Goal: Task Accomplishment & Management: Complete application form

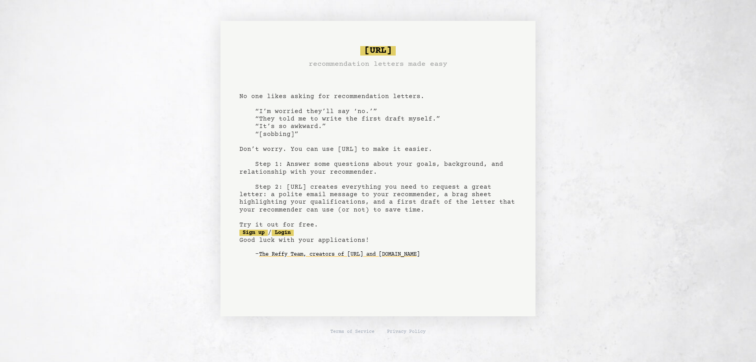
drag, startPoint x: 441, startPoint y: 141, endPoint x: 438, endPoint y: 135, distance: 6.6
click at [367, 196] on pre "bragsheet.ai recommendation letters made easy No one likes asking for recommend…" at bounding box center [377, 158] width 277 height 231
click at [294, 234] on link "Login" at bounding box center [283, 233] width 22 height 6
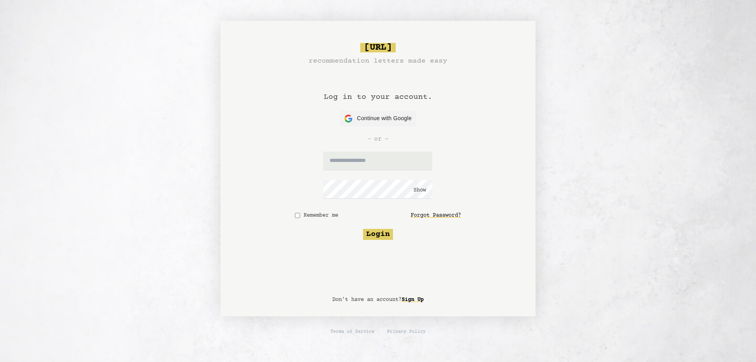
type input "**********"
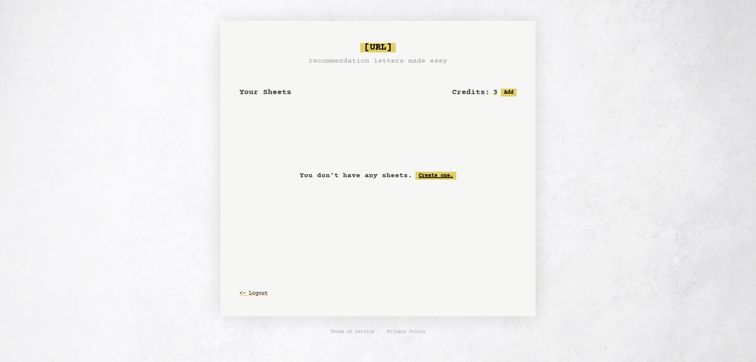
click at [439, 174] on link "Create one." at bounding box center [436, 176] width 41 height 8
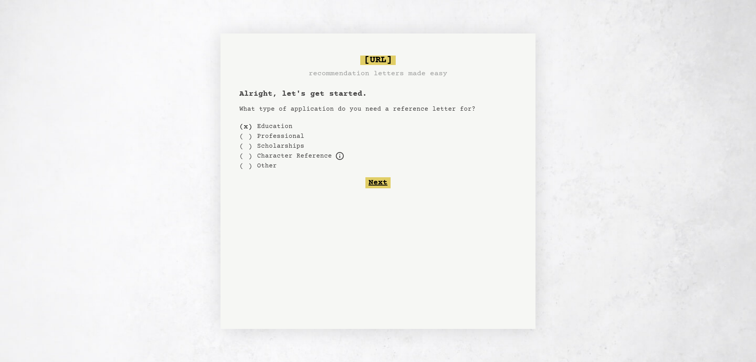
click at [379, 183] on button "Next" at bounding box center [378, 182] width 25 height 11
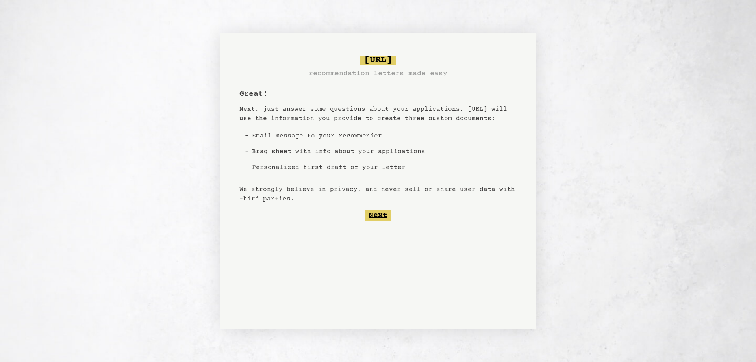
click at [382, 215] on button "Next" at bounding box center [378, 215] width 25 height 11
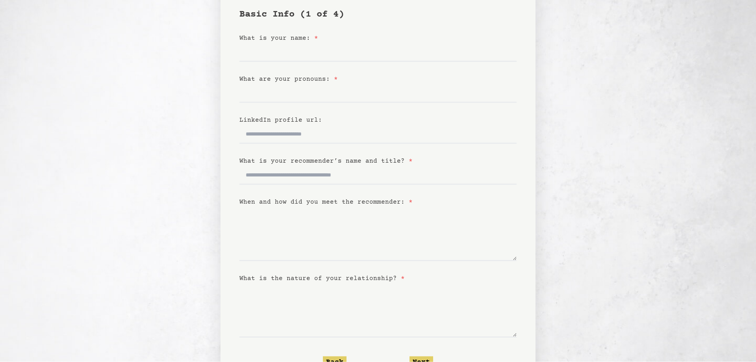
scroll to position [96, 0]
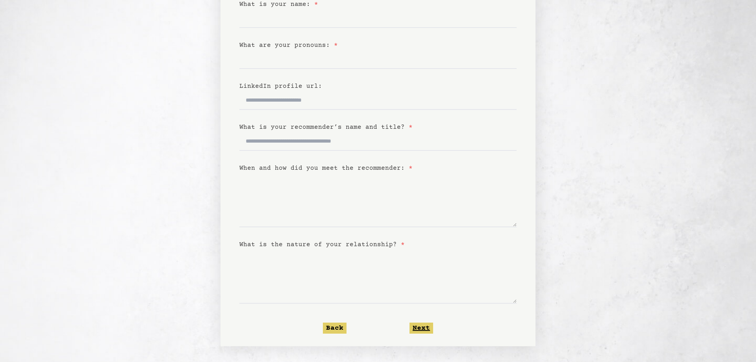
click at [425, 327] on button "Next" at bounding box center [422, 328] width 24 height 11
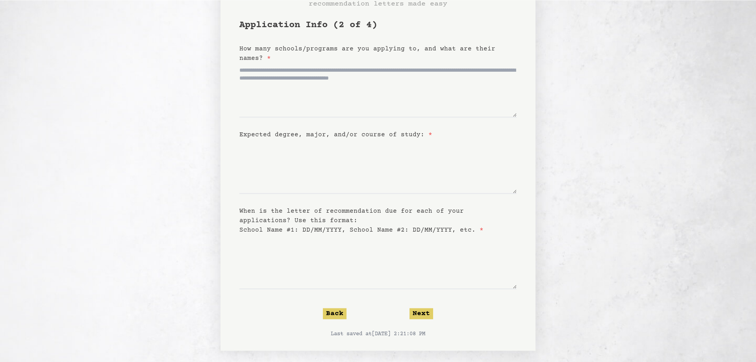
scroll to position [56, 0]
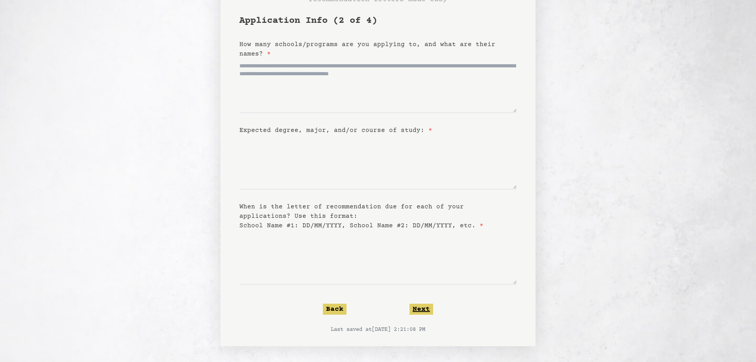
click at [421, 309] on button "Next" at bounding box center [422, 309] width 24 height 11
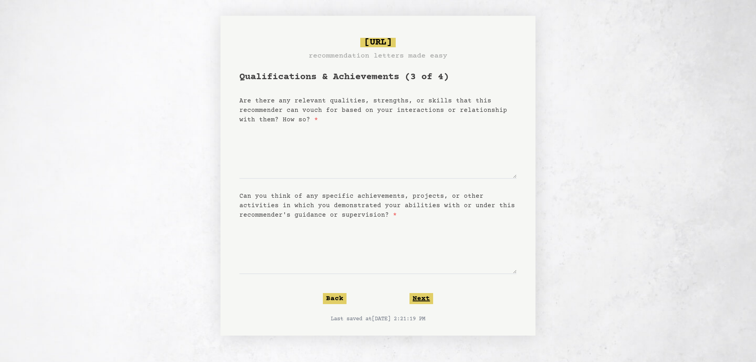
click at [417, 297] on button "Next" at bounding box center [422, 298] width 24 height 11
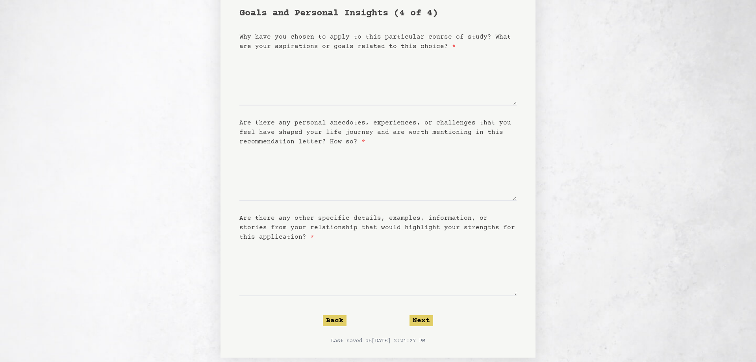
scroll to position [75, 0]
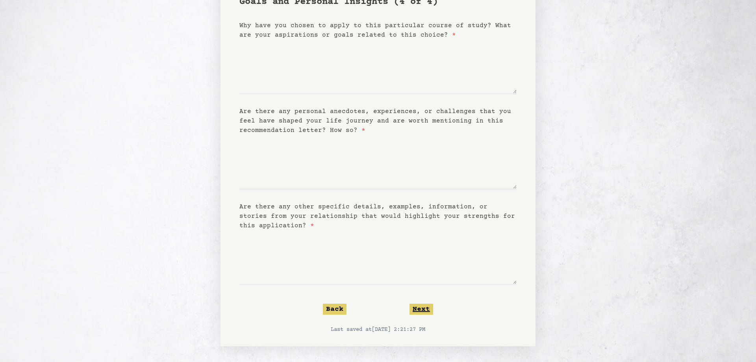
click at [422, 307] on button "Next" at bounding box center [422, 309] width 24 height 11
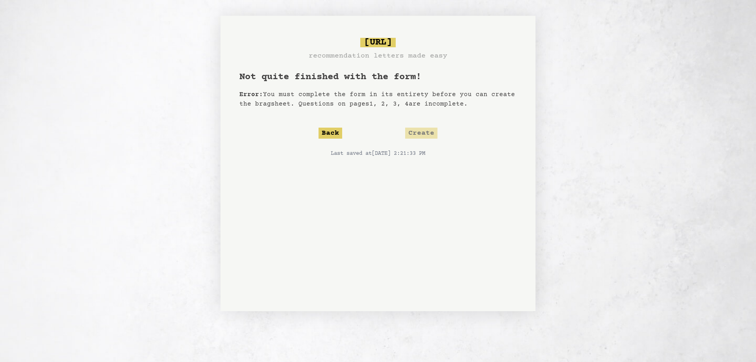
click at [331, 126] on form "Not quite finished with the form! Error: You must complete the form in its enti…" at bounding box center [377, 185] width 277 height 228
click at [331, 131] on button "Back" at bounding box center [331, 133] width 24 height 11
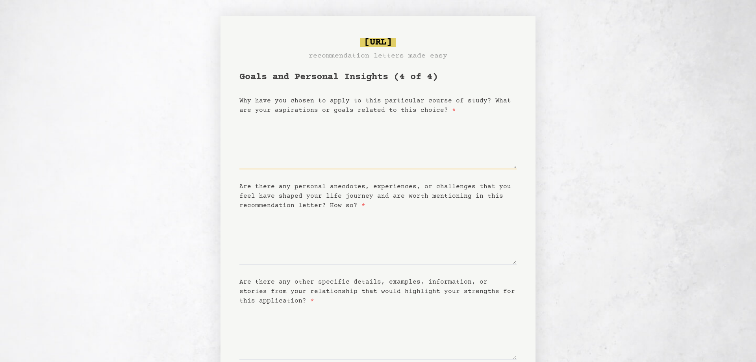
click at [331, 131] on textarea "Why have you chosen to apply to this particular course of study? What are your …" at bounding box center [377, 142] width 277 height 54
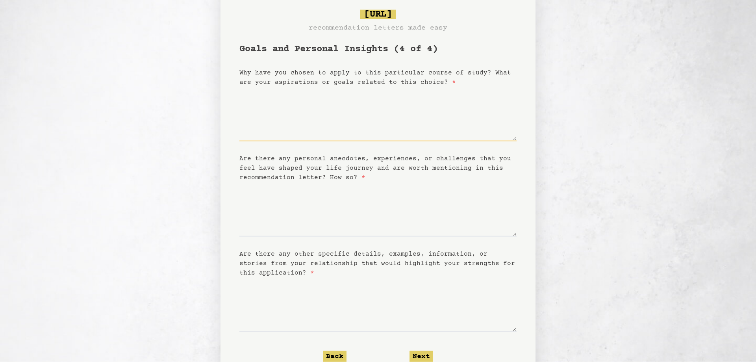
scroll to position [40, 0]
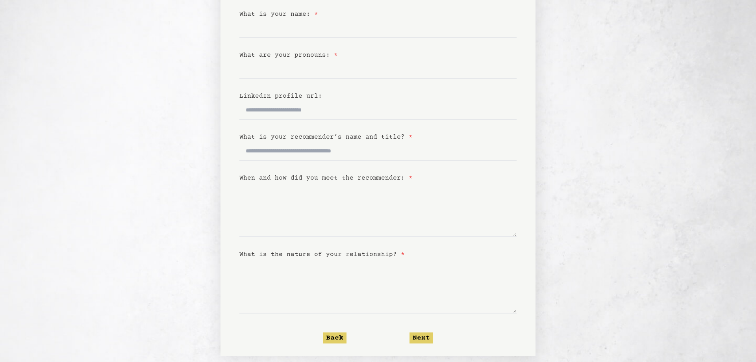
scroll to position [96, 0]
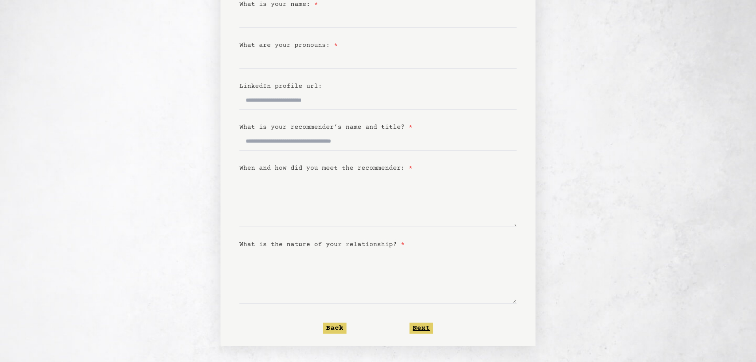
click at [422, 327] on button "Next" at bounding box center [422, 328] width 24 height 11
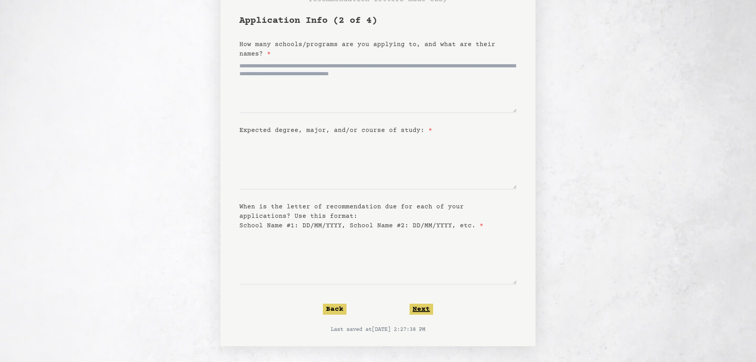
click at [415, 308] on button "Next" at bounding box center [422, 309] width 24 height 11
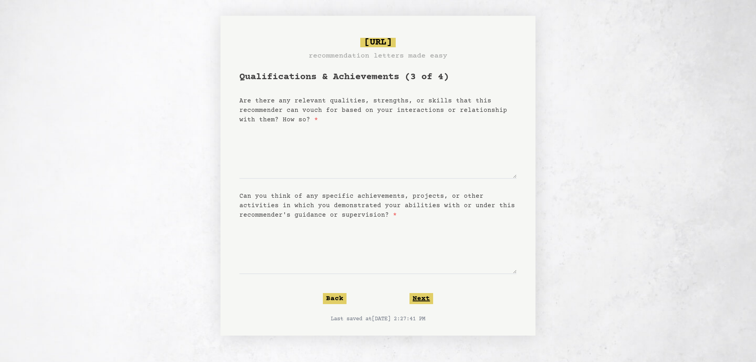
scroll to position [0, 0]
click at [173, 109] on div "[URL] recommendation letters made easy Qualifications & Achievements (3 of 4) A…" at bounding box center [378, 176] width 567 height 320
